Goal: Task Accomplishment & Management: Use online tool/utility

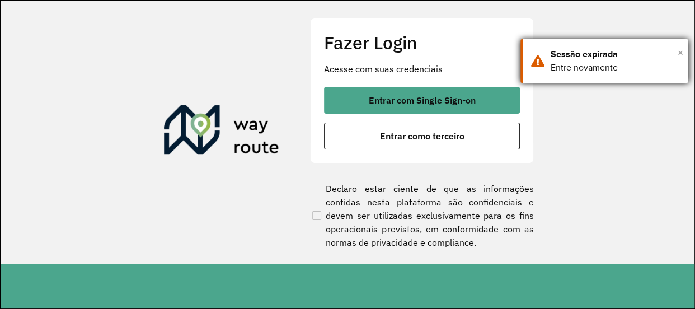
click at [680, 53] on span "×" at bounding box center [681, 52] width 6 height 17
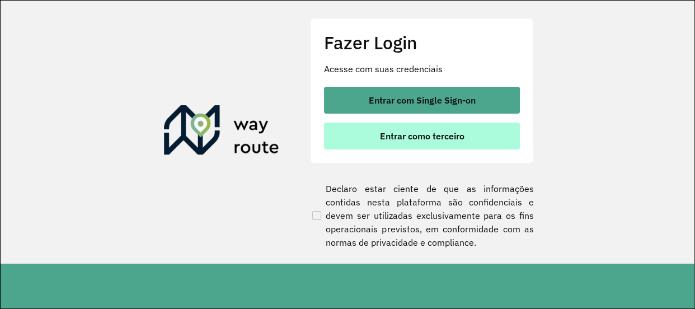
click at [465, 126] on button "Entrar como terceiro" at bounding box center [422, 136] width 196 height 27
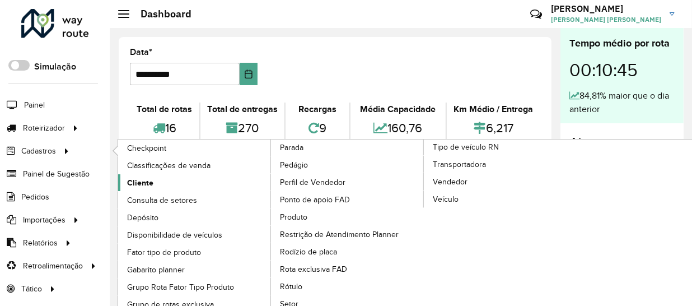
click at [134, 182] on span "Cliente" at bounding box center [140, 183] width 26 height 12
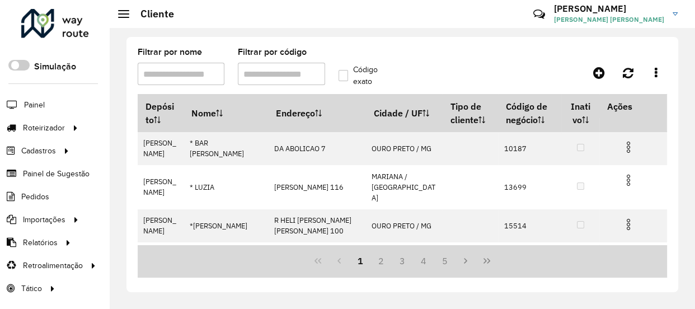
click at [172, 77] on input "Filtrar por nome" at bounding box center [181, 74] width 87 height 22
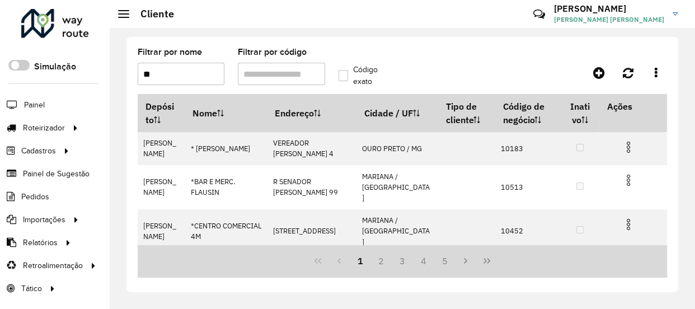
type input "*"
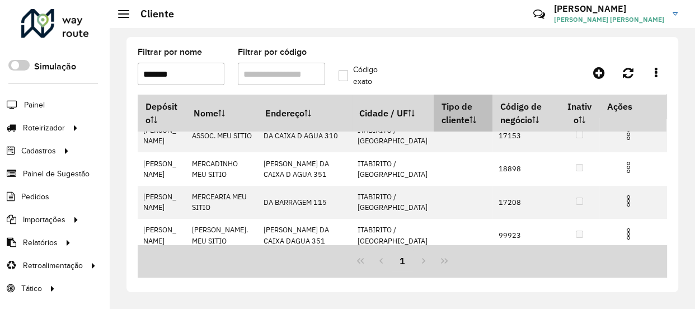
scroll to position [20, 0]
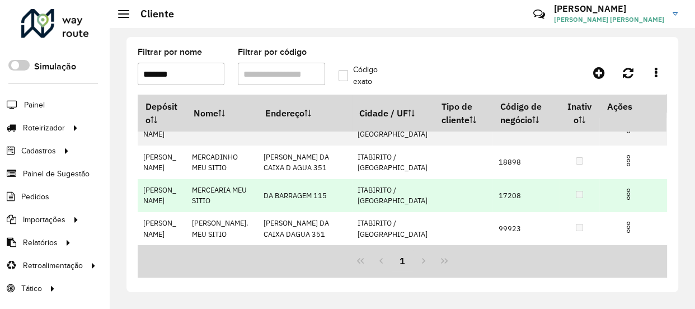
type input "*******"
click at [495, 192] on td "17208" at bounding box center [525, 195] width 67 height 33
copy td "17208"
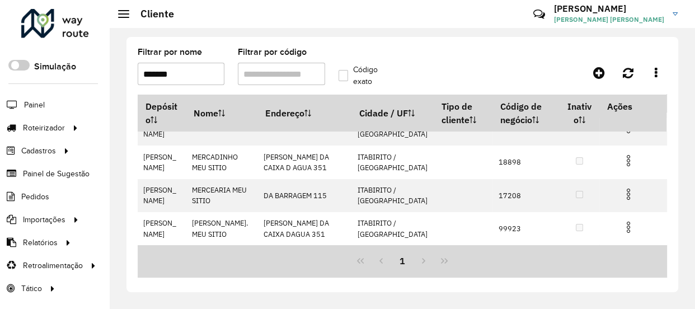
click at [201, 87] on formly-field "Filtrar por nome *******" at bounding box center [181, 71] width 100 height 46
click at [201, 85] on formly-field "Filtrar por nome *******" at bounding box center [181, 71] width 100 height 46
click at [199, 82] on input "*******" at bounding box center [181, 74] width 87 height 22
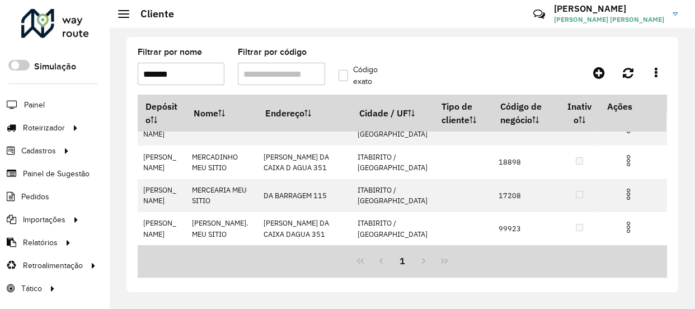
click at [199, 82] on input "*******" at bounding box center [181, 74] width 87 height 22
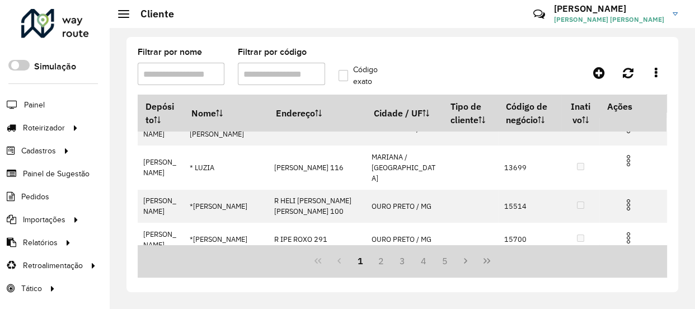
click at [486, 88] on formly-group "Filtrar por nome Filtrar por código Código exato" at bounding box center [332, 71] width 402 height 46
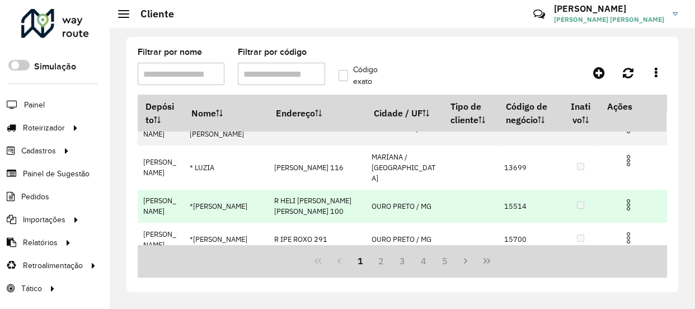
scroll to position [0, 0]
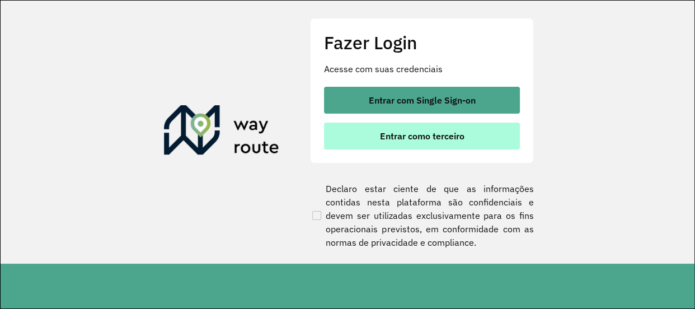
click at [373, 126] on button "Entrar como terceiro" at bounding box center [422, 136] width 196 height 27
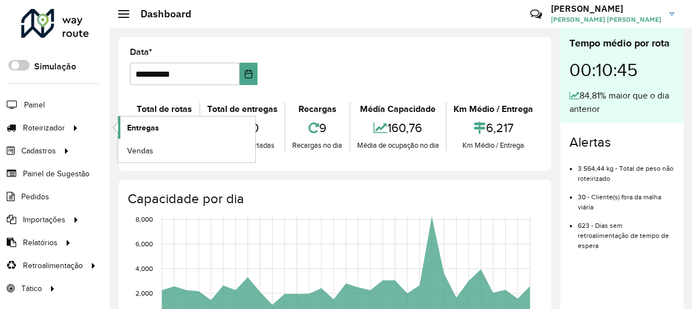
click at [138, 122] on span "Entregas" at bounding box center [143, 128] width 32 height 12
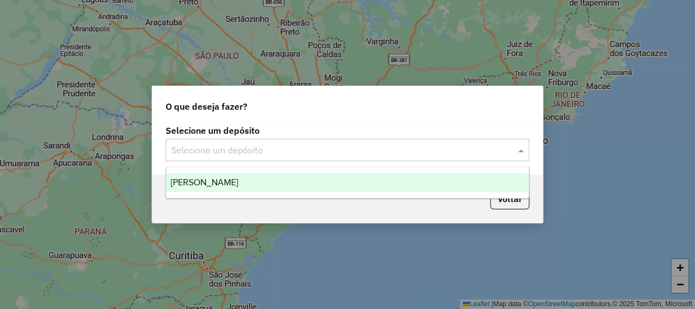
click at [304, 148] on input "text" at bounding box center [336, 150] width 330 height 13
click at [268, 189] on div "[PERSON_NAME]" at bounding box center [347, 182] width 363 height 19
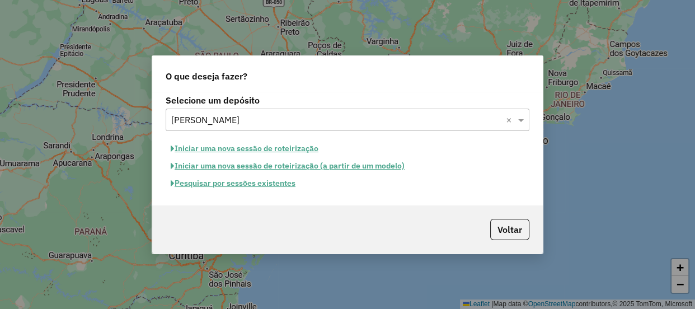
click at [284, 185] on button "Pesquisar por sessões existentes" at bounding box center [233, 183] width 135 height 17
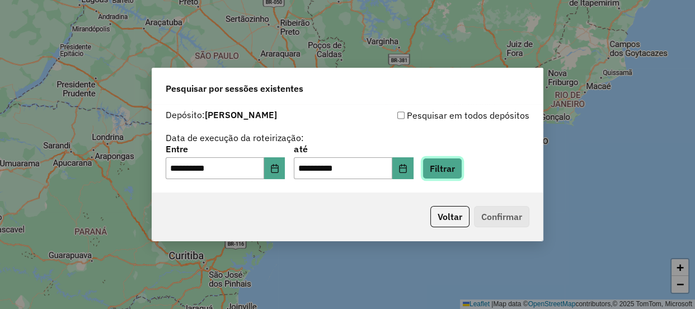
click at [458, 173] on button "Filtrar" at bounding box center [442, 168] width 40 height 21
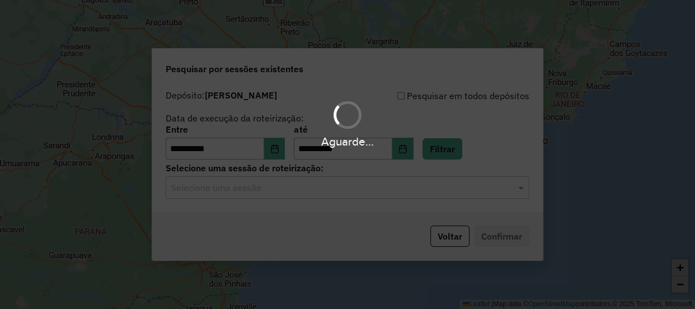
click at [342, 190] on input "text" at bounding box center [336, 187] width 330 height 13
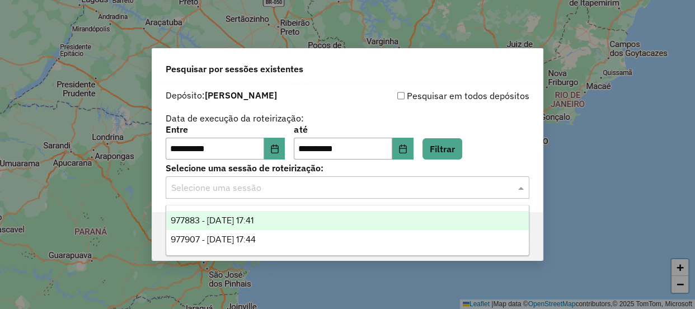
click at [294, 218] on div "977883 - 12/08/2025 17:41" at bounding box center [347, 220] width 363 height 19
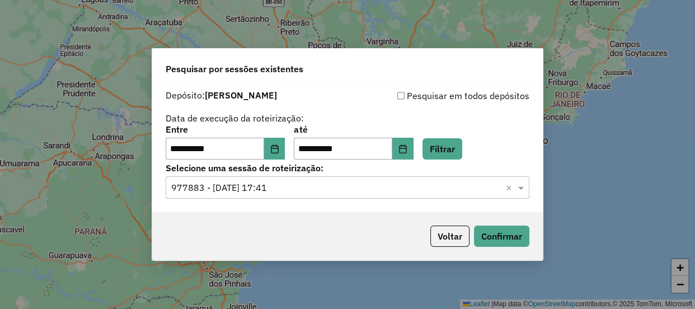
click at [309, 194] on input "text" at bounding box center [336, 187] width 330 height 13
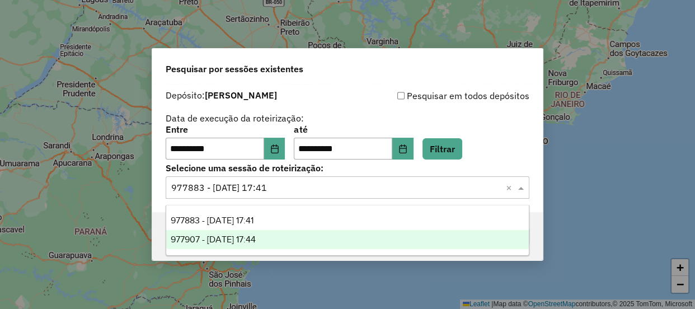
click at [290, 230] on div "977907 - 12/08/2025 17:44" at bounding box center [347, 239] width 363 height 19
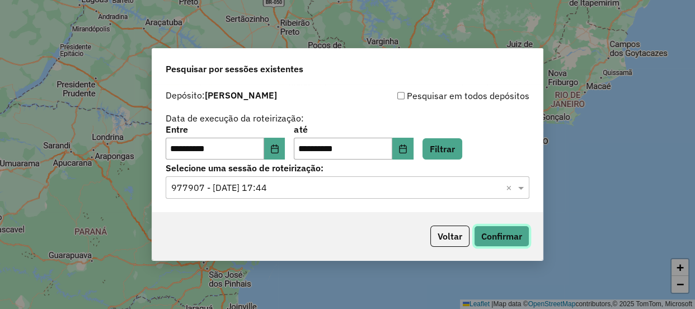
click at [503, 236] on button "Confirmar" at bounding box center [501, 236] width 55 height 21
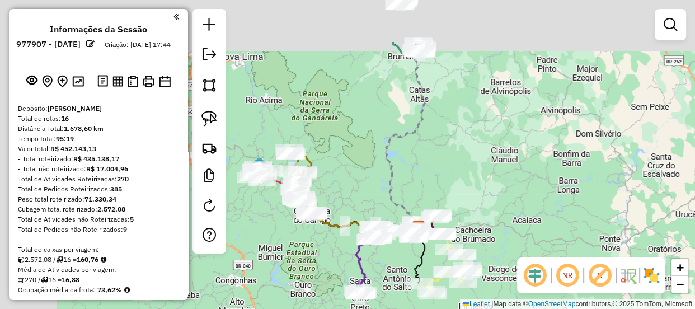
drag, startPoint x: 274, startPoint y: 87, endPoint x: 308, endPoint y: 139, distance: 62.7
click at [345, 157] on div "Janela de atendimento Grade de atendimento Capacidade Transportadoras Veículos …" at bounding box center [347, 154] width 695 height 309
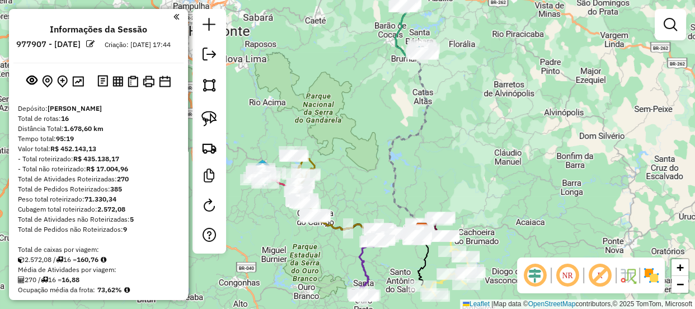
click at [179, 16] on div "Informações da Sessão 977907 - [DATE] Criação: [DATE] 17:44 Depósito: Farid - M…" at bounding box center [98, 154] width 179 height 291
click at [175, 18] on em at bounding box center [176, 17] width 6 height 10
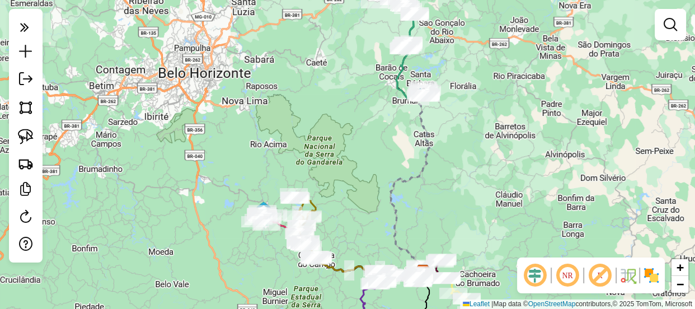
drag, startPoint x: 326, startPoint y: 95, endPoint x: 319, endPoint y: 136, distance: 41.9
click at [319, 133] on div "Janela de atendimento Grade de atendimento Capacidade Transportadoras Veículos …" at bounding box center [347, 154] width 695 height 309
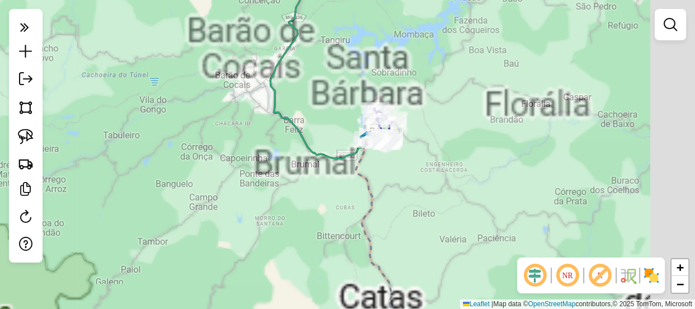
drag, startPoint x: 405, startPoint y: 145, endPoint x: 316, endPoint y: 115, distance: 94.7
click at [340, 120] on div "Janela de atendimento Grade de atendimento Capacidade Transportadoras Veículos …" at bounding box center [347, 154] width 695 height 309
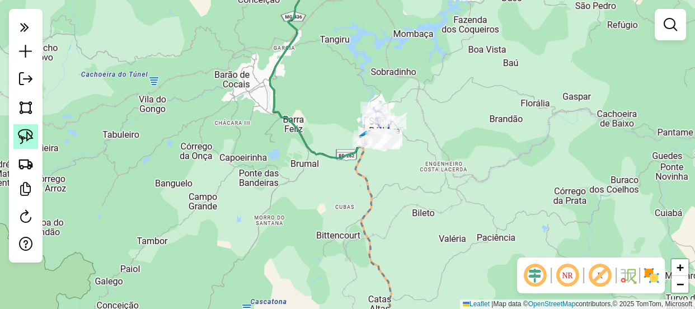
click at [23, 136] on img at bounding box center [26, 137] width 16 height 16
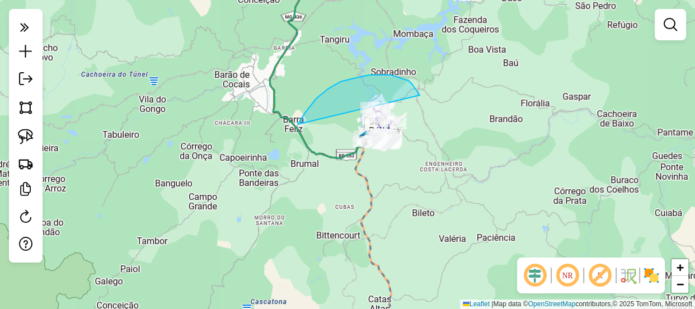
drag, startPoint x: 300, startPoint y: 120, endPoint x: 365, endPoint y: 189, distance: 94.6
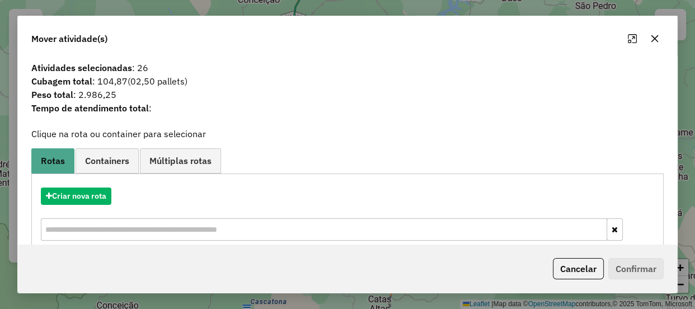
click at [660, 40] on button "button" at bounding box center [655, 39] width 18 height 18
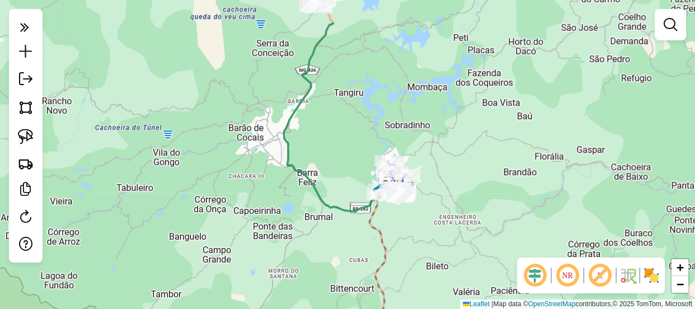
drag, startPoint x: 398, startPoint y: 106, endPoint x: 415, endPoint y: 224, distance: 119.3
click at [415, 219] on div "Janela de atendimento Grade de atendimento Capacidade Transportadoras Veículos …" at bounding box center [347, 154] width 695 height 309
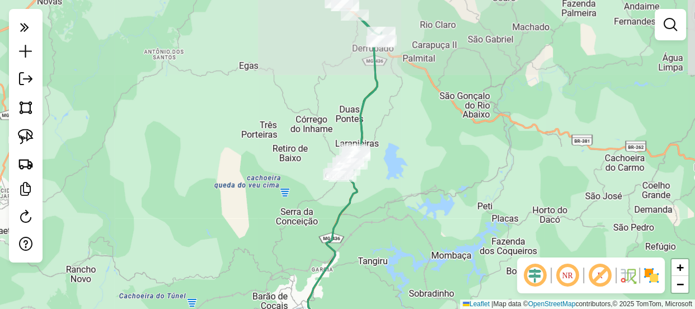
drag, startPoint x: 386, startPoint y: 175, endPoint x: 396, endPoint y: 210, distance: 36.5
click at [396, 209] on div "Janela de atendimento Grade de atendimento Capacidade Transportadoras Veículos …" at bounding box center [347, 154] width 695 height 309
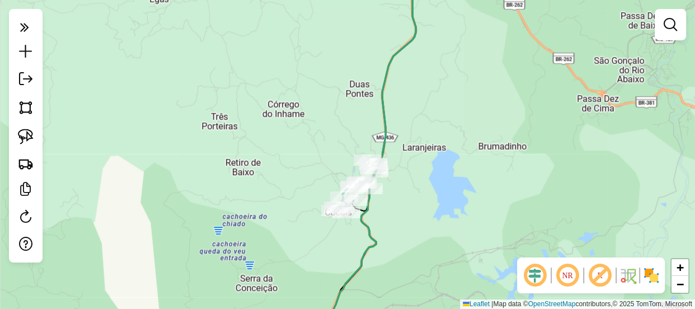
drag, startPoint x: 350, startPoint y: 110, endPoint x: 337, endPoint y: 239, distance: 129.3
click at [336, 235] on div "Janela de atendimento Grade de atendimento Capacidade Transportadoras Veículos …" at bounding box center [347, 154] width 695 height 309
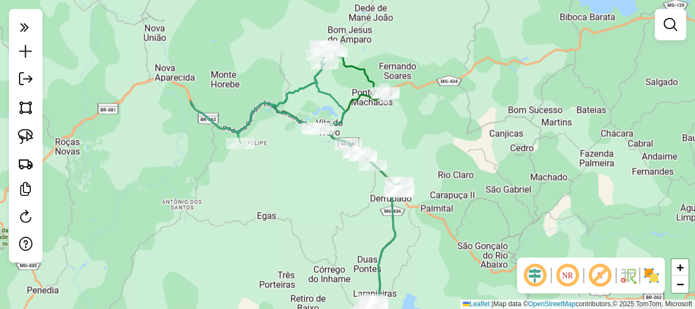
drag, startPoint x: 274, startPoint y: 143, endPoint x: 315, endPoint y: 205, distance: 74.6
click at [315, 205] on div "Janela de atendimento Grade de atendimento Capacidade Transportadoras Veículos …" at bounding box center [347, 154] width 695 height 309
click at [304, 198] on div "Janela de atendimento Grade de atendimento Capacidade Transportadoras Veículos …" at bounding box center [347, 154] width 695 height 309
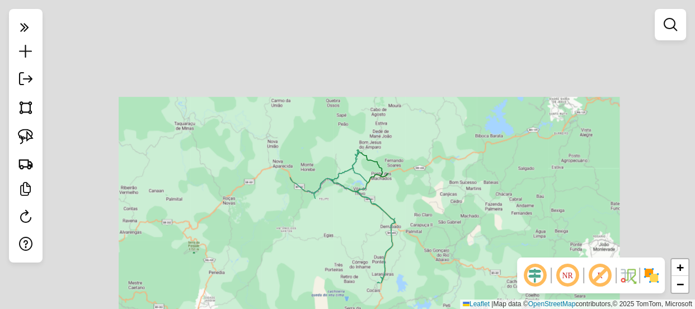
drag, startPoint x: 364, startPoint y: 246, endPoint x: 377, endPoint y: 164, distance: 83.3
click at [377, 164] on div "Janela de atendimento Grade de atendimento Capacidade Transportadoras Veículos …" at bounding box center [347, 154] width 695 height 309
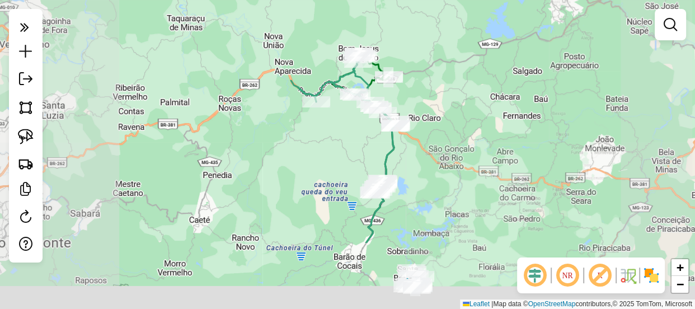
drag, startPoint x: 367, startPoint y: 234, endPoint x: 368, endPoint y: 137, distance: 96.8
click at [368, 137] on div "Janela de atendimento Grade de atendimento Capacidade Transportadoras Veículos …" at bounding box center [347, 154] width 695 height 309
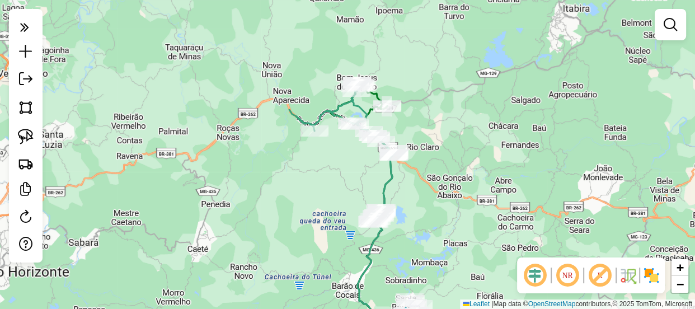
drag, startPoint x: 365, startPoint y: 151, endPoint x: 357, endPoint y: 208, distance: 57.1
click at [357, 208] on div "Janela de atendimento Grade de atendimento Capacidade Transportadoras Veículos …" at bounding box center [347, 154] width 695 height 309
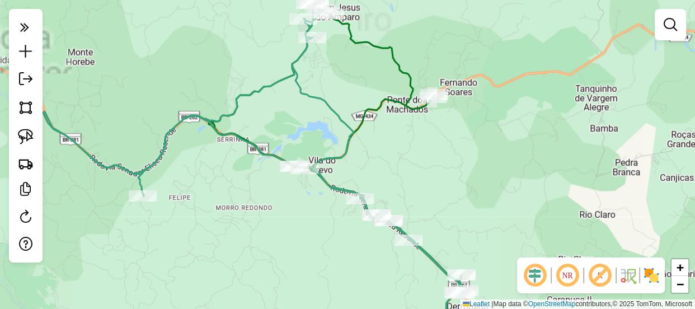
drag, startPoint x: 368, startPoint y: 137, endPoint x: 368, endPoint y: 173, distance: 36.9
click at [368, 173] on div "Janela de atendimento Grade de atendimento Capacidade Transportadoras Veículos …" at bounding box center [347, 154] width 695 height 309
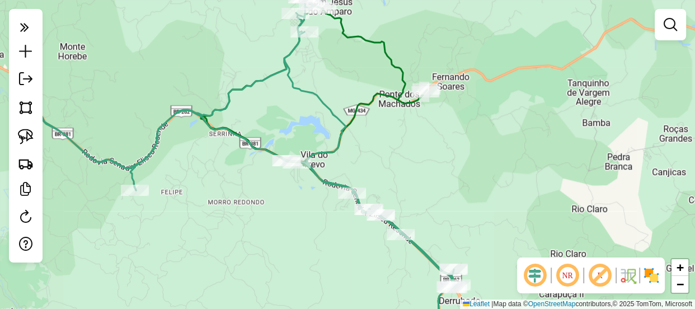
drag, startPoint x: 411, startPoint y: 193, endPoint x: 402, endPoint y: 162, distance: 31.9
click at [402, 162] on div "Janela de atendimento Grade de atendimento Capacidade Transportadoras Veículos …" at bounding box center [347, 154] width 695 height 309
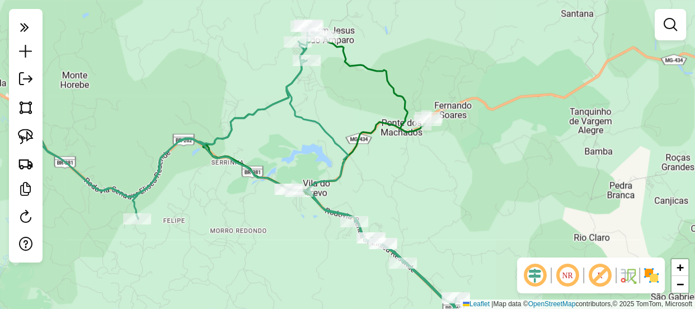
drag, startPoint x: 402, startPoint y: 162, endPoint x: 338, endPoint y: 91, distance: 95.9
click at [338, 92] on div "Janela de atendimento Grade de atendimento Capacidade Transportadoras Veículos …" at bounding box center [347, 154] width 695 height 309
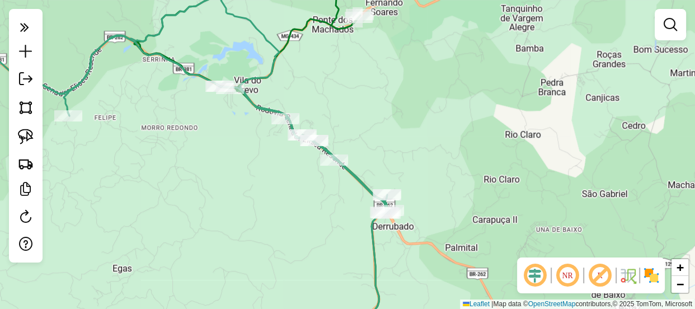
drag, startPoint x: 397, startPoint y: 171, endPoint x: 386, endPoint y: 116, distance: 55.5
click at [386, 116] on div "Janela de atendimento Grade de atendimento Capacidade Transportadoras Veículos …" at bounding box center [347, 154] width 695 height 309
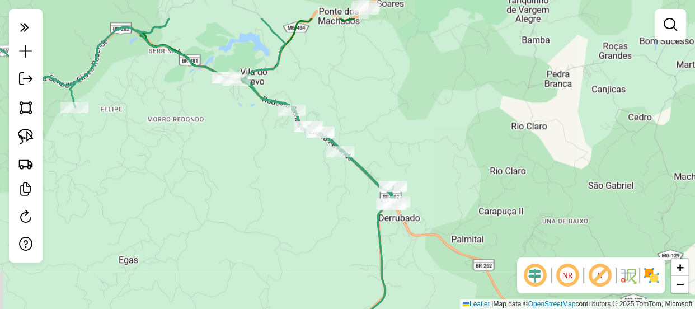
drag, startPoint x: 365, startPoint y: 75, endPoint x: 399, endPoint y: 180, distance: 110.1
click at [399, 176] on div "Janela de atendimento Grade de atendimento Capacidade Transportadoras Veículos …" at bounding box center [347, 154] width 695 height 309
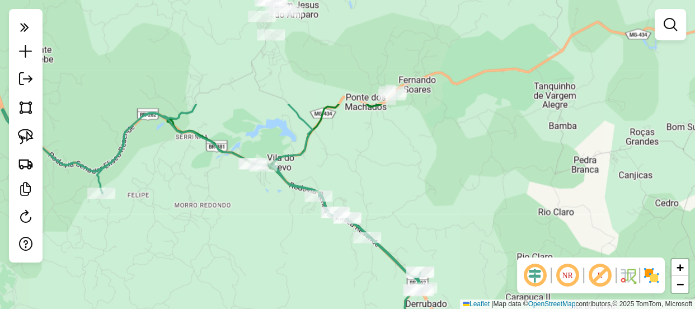
drag, startPoint x: 334, startPoint y: 84, endPoint x: 362, endPoint y: 172, distance: 92.4
click at [372, 188] on div "Janela de atendimento Grade de atendimento Capacidade Transportadoras Veículos …" at bounding box center [347, 154] width 695 height 309
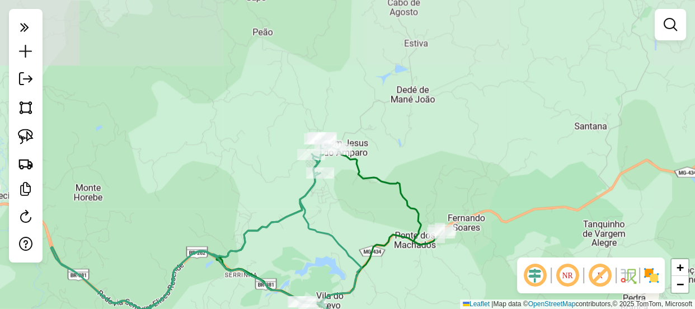
drag, startPoint x: 340, startPoint y: 152, endPoint x: 347, endPoint y: 175, distance: 24.1
click at [347, 175] on div "Janela de atendimento Grade de atendimento Capacidade Transportadoras Veículos …" at bounding box center [347, 154] width 695 height 309
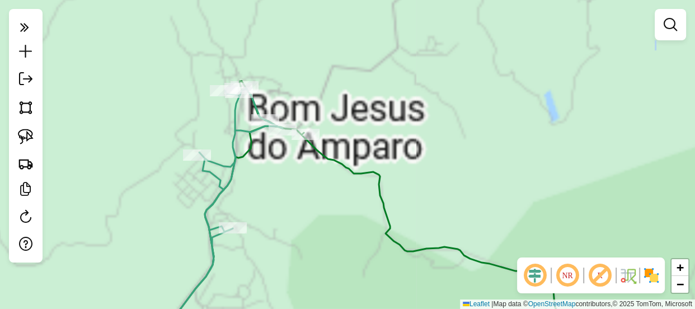
drag, startPoint x: 290, startPoint y: 170, endPoint x: 308, endPoint y: 189, distance: 26.1
click at [308, 189] on div "Janela de atendimento Grade de atendimento Capacidade Transportadoras Veículos …" at bounding box center [347, 154] width 695 height 309
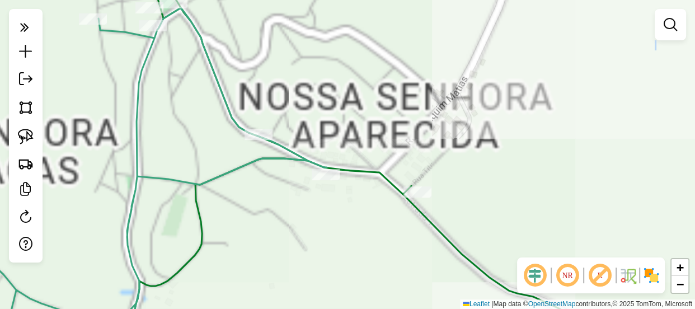
drag, startPoint x: 261, startPoint y: 184, endPoint x: 350, endPoint y: 195, distance: 90.2
click at [350, 195] on div "Janela de atendimento Grade de atendimento Capacidade Transportadoras Veículos …" at bounding box center [347, 154] width 695 height 309
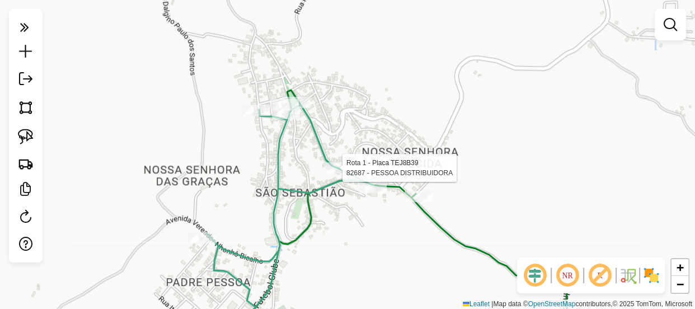
select select "**********"
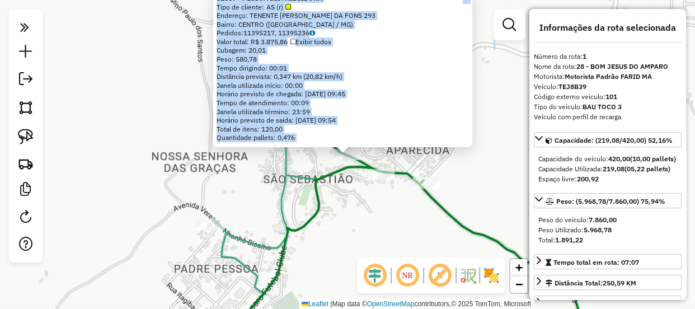
click at [476, 200] on div "82687 - PESSOA DISTRIBUIDORA Tipo de cliente: AS (r) Endereço: TENENTE [PERSON_…" at bounding box center [347, 154] width 695 height 309
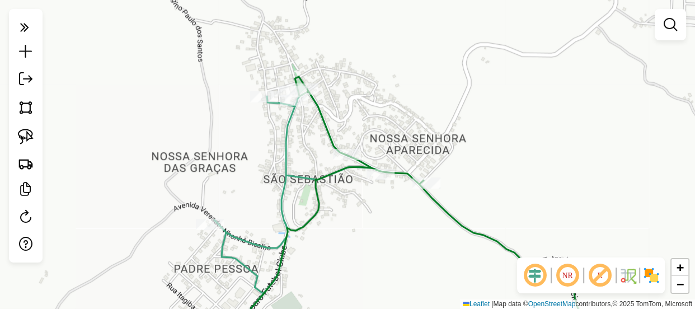
select select "**********"
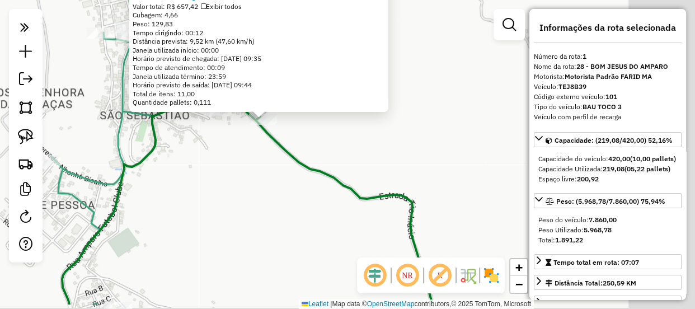
drag, startPoint x: 440, startPoint y: 200, endPoint x: 358, endPoint y: 166, distance: 89.1
click at [353, 165] on div "20195 - BAR E RESTAURANTE SA Endereço: [PERSON_NAME] 182 Bairro: NOSSA SENHORA …" at bounding box center [347, 154] width 695 height 309
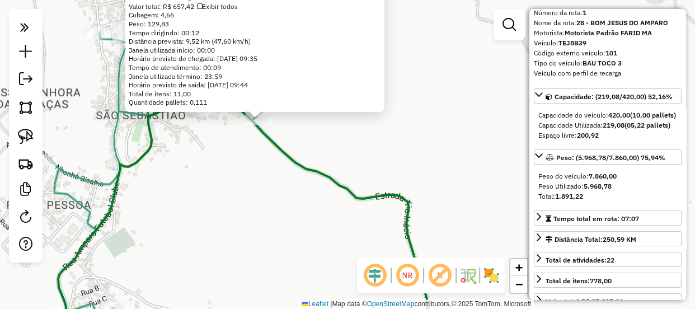
scroll to position [101, 0]
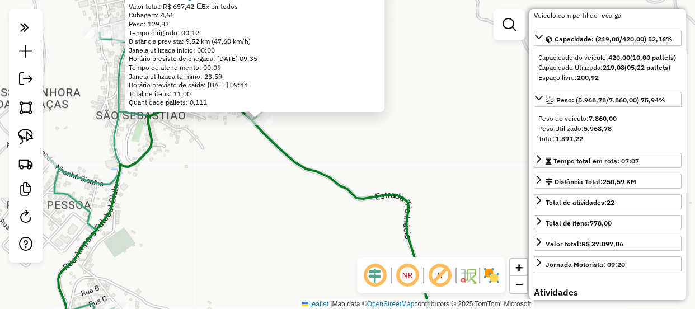
click at [441, 134] on div "20195 - BAR E RESTAURANTE SA Endereço: [PERSON_NAME] 182 Bairro: NOSSA SENHORA …" at bounding box center [347, 154] width 695 height 309
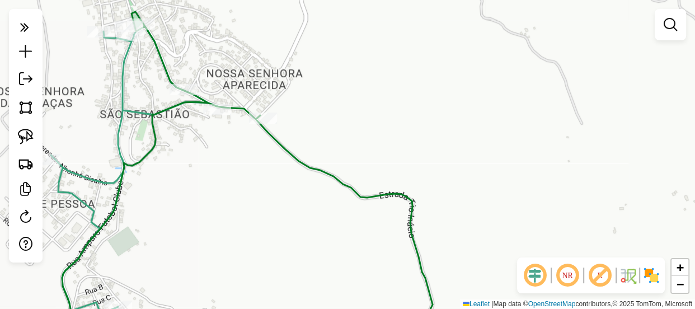
drag, startPoint x: 300, startPoint y: 100, endPoint x: 391, endPoint y: 34, distance: 111.7
click at [375, 40] on div "Janela de atendimento Grade de atendimento Capacidade Transportadoras Veículos …" at bounding box center [347, 154] width 695 height 309
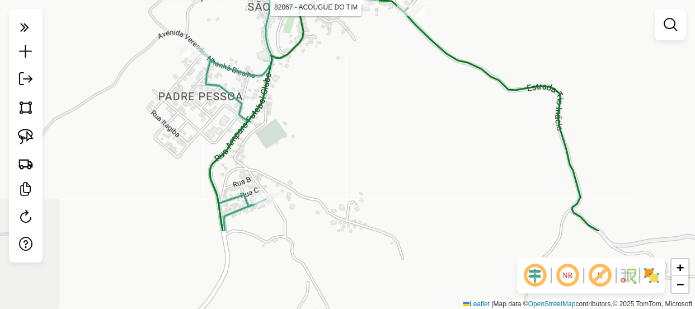
click at [361, 8] on div at bounding box center [365, 2] width 28 height 11
select select "**********"
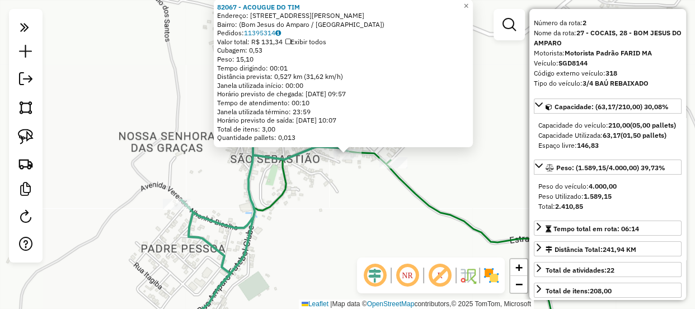
scroll to position [50, 0]
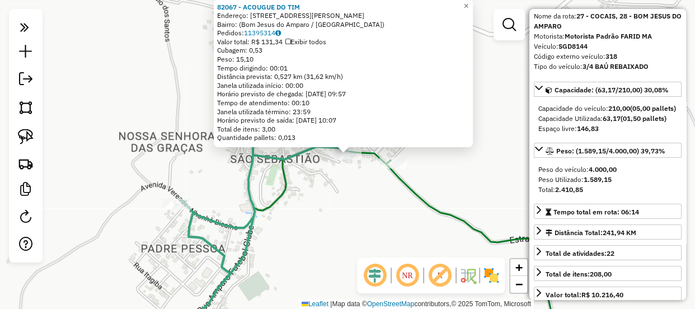
click at [425, 220] on div "82067 - ACOUGUE DO [PERSON_NAME]: [STREET_ADDRESS][PERSON_NAME] Pedidos: 113953…" at bounding box center [347, 154] width 695 height 309
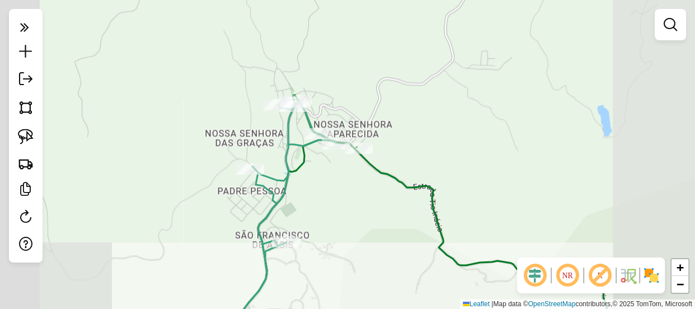
click at [322, 163] on div "Rota 2 - Placa SGD8144 82067 - ACOUGUE DO [PERSON_NAME] de atendimento Grade de…" at bounding box center [347, 154] width 695 height 309
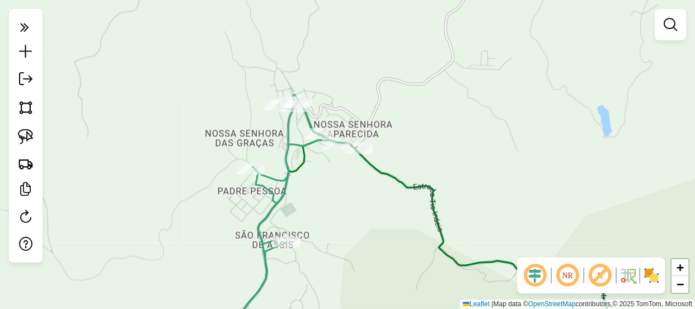
drag, startPoint x: 326, startPoint y: 173, endPoint x: 349, endPoint y: 166, distance: 24.1
click at [349, 166] on div "Janela de atendimento Grade de atendimento Capacidade Transportadoras Veículos …" at bounding box center [347, 154] width 695 height 309
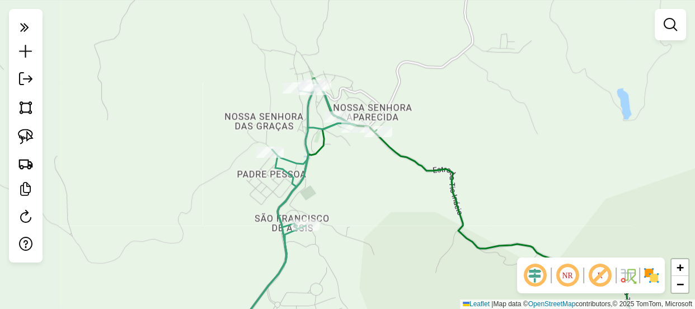
click at [345, 154] on div "Janela de atendimento Grade de atendimento Capacidade Transportadoras Veículos …" at bounding box center [347, 154] width 695 height 309
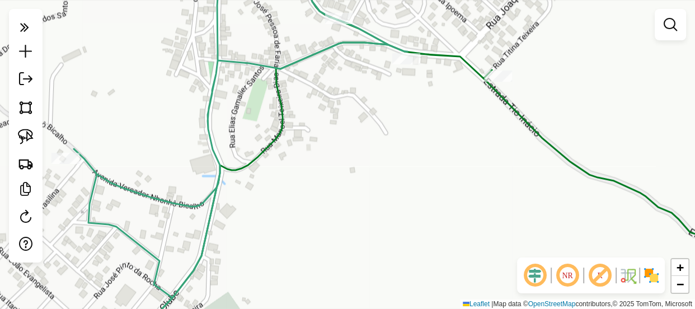
drag, startPoint x: 338, startPoint y: 145, endPoint x: 349, endPoint y: 176, distance: 32.7
click at [349, 176] on div "Janela de atendimento Grade de atendimento Capacidade Transportadoras Veículos …" at bounding box center [347, 154] width 695 height 309
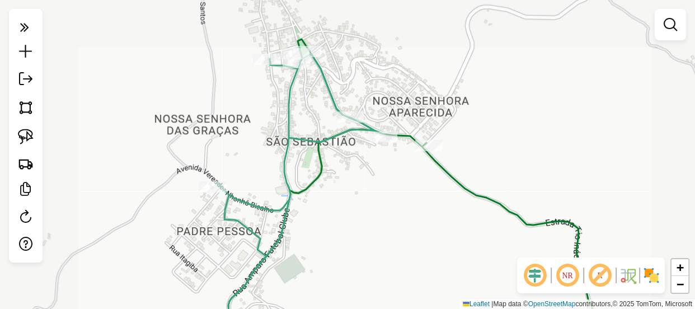
drag, startPoint x: 341, startPoint y: 170, endPoint x: 344, endPoint y: 179, distance: 9.8
click at [344, 179] on div "Janela de atendimento Grade de atendimento Capacidade Transportadoras Veículos …" at bounding box center [347, 154] width 695 height 309
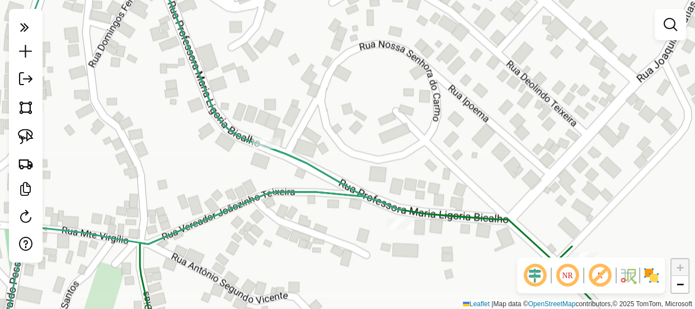
drag, startPoint x: 373, startPoint y: 118, endPoint x: 375, endPoint y: 105, distance: 13.1
click at [375, 105] on div "Janela de atendimento Grade de atendimento Capacidade Transportadoras Veículos …" at bounding box center [347, 154] width 695 height 309
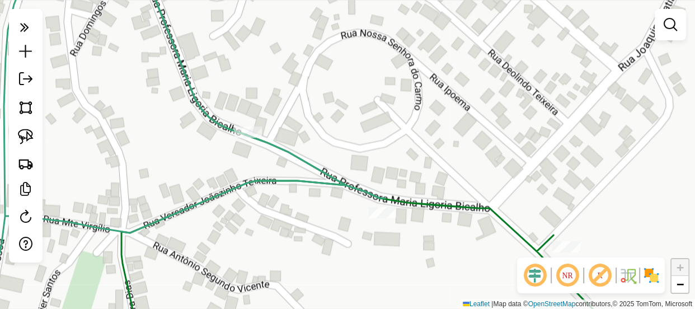
drag, startPoint x: 378, startPoint y: 102, endPoint x: 360, endPoint y: 91, distance: 21.6
click at [360, 91] on div "Janela de atendimento Grade de atendimento Capacidade Transportadoras Veículos …" at bounding box center [347, 154] width 695 height 309
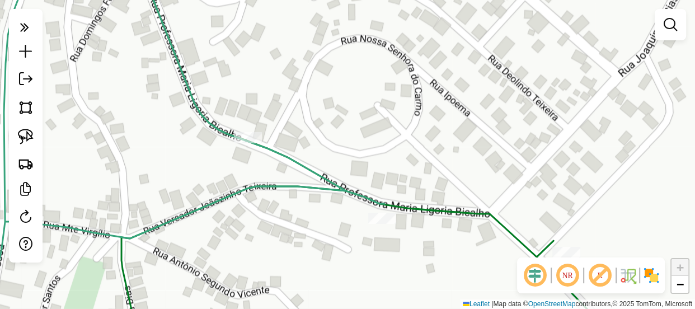
drag, startPoint x: 358, startPoint y: 84, endPoint x: 358, endPoint y: 91, distance: 6.7
click at [358, 91] on div "Janela de atendimento Grade de atendimento Capacidade Transportadoras Veículos …" at bounding box center [347, 154] width 695 height 309
